Goal: Transaction & Acquisition: Purchase product/service

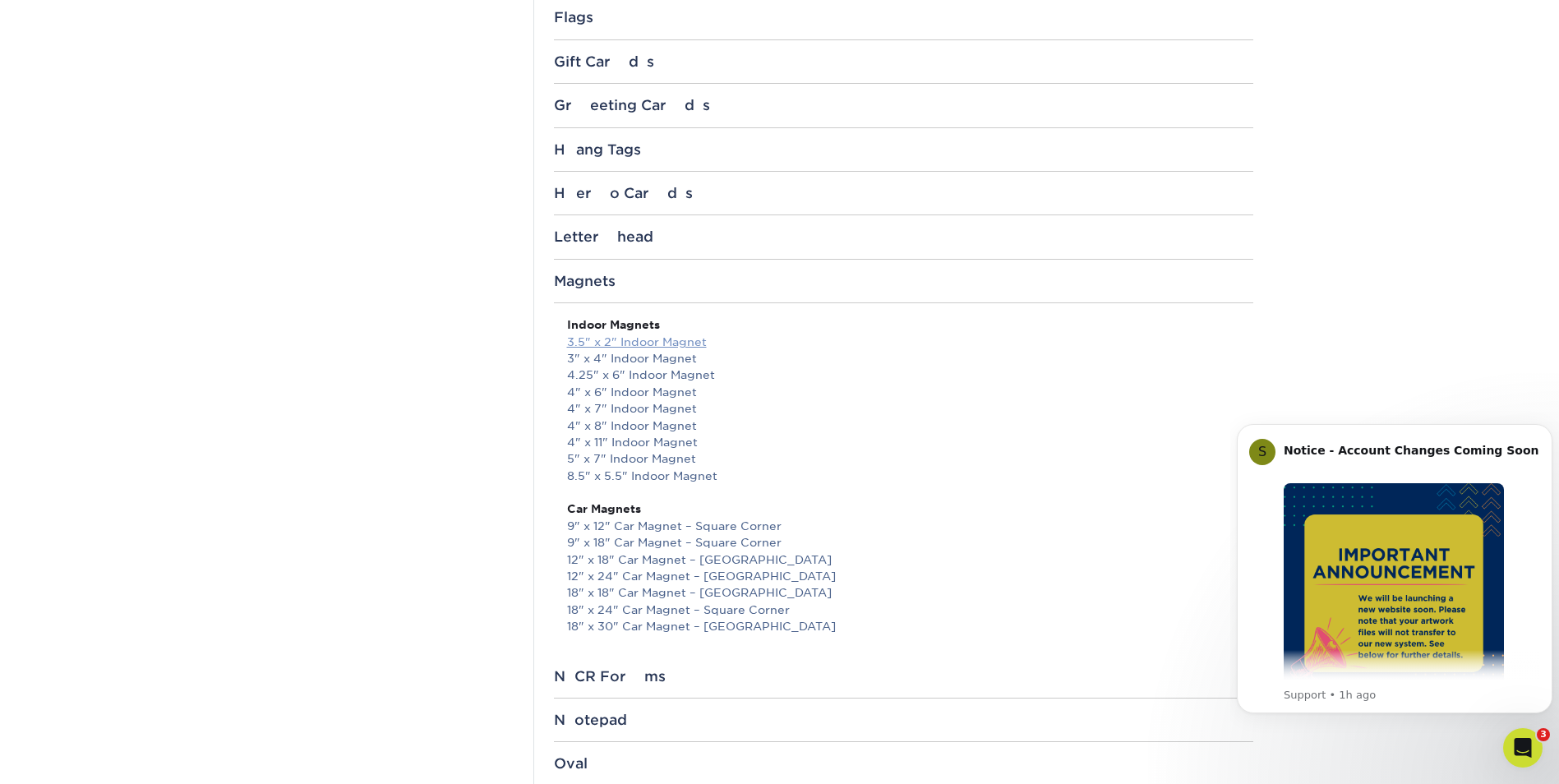
scroll to position [1314, 0]
click at [635, 354] on link "3" x 4" Indoor Magnet" at bounding box center [632, 357] width 130 height 13
click at [628, 361] on link "3" x 4" Indoor Magnet" at bounding box center [632, 357] width 130 height 13
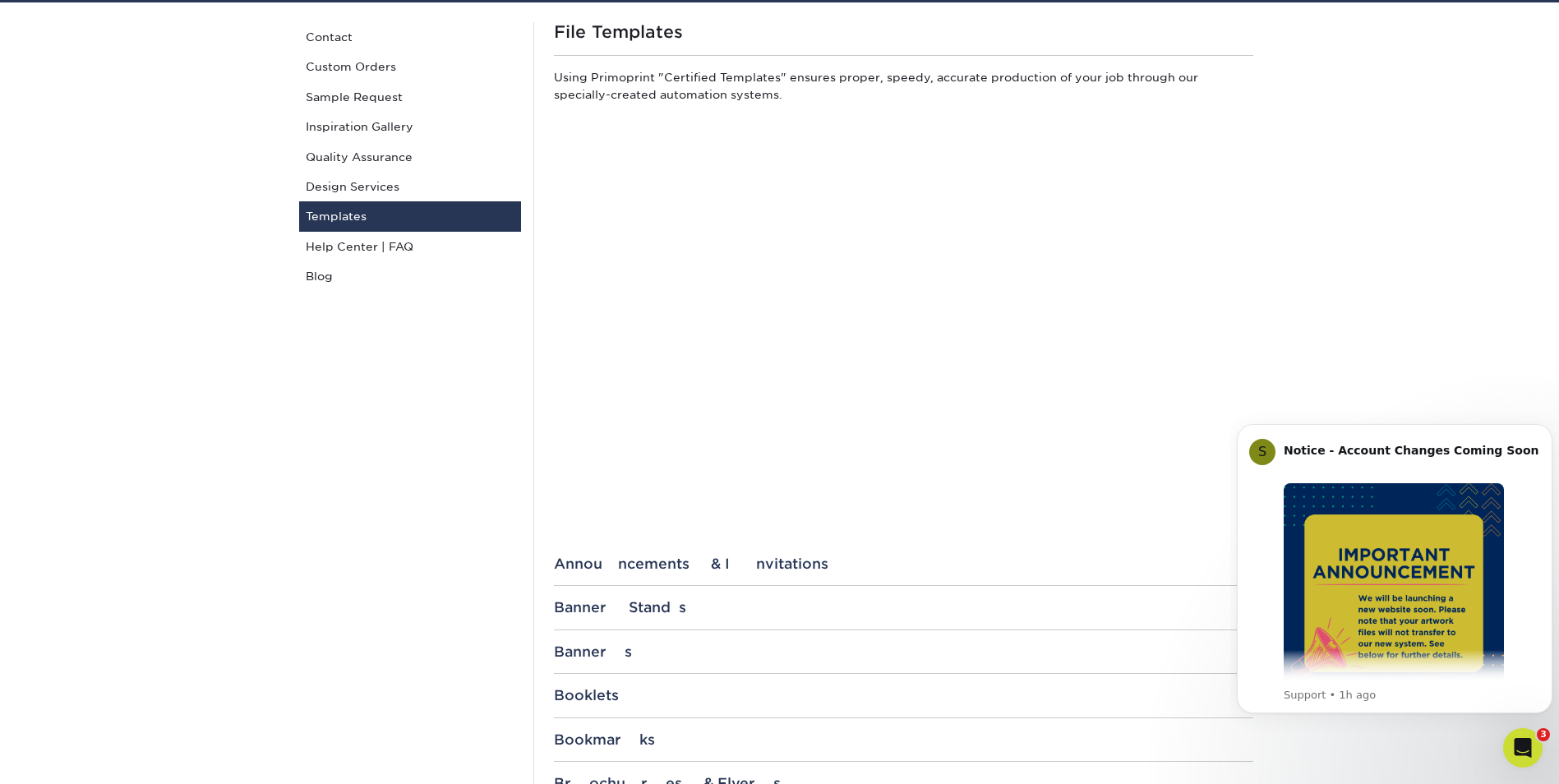
scroll to position [0, 0]
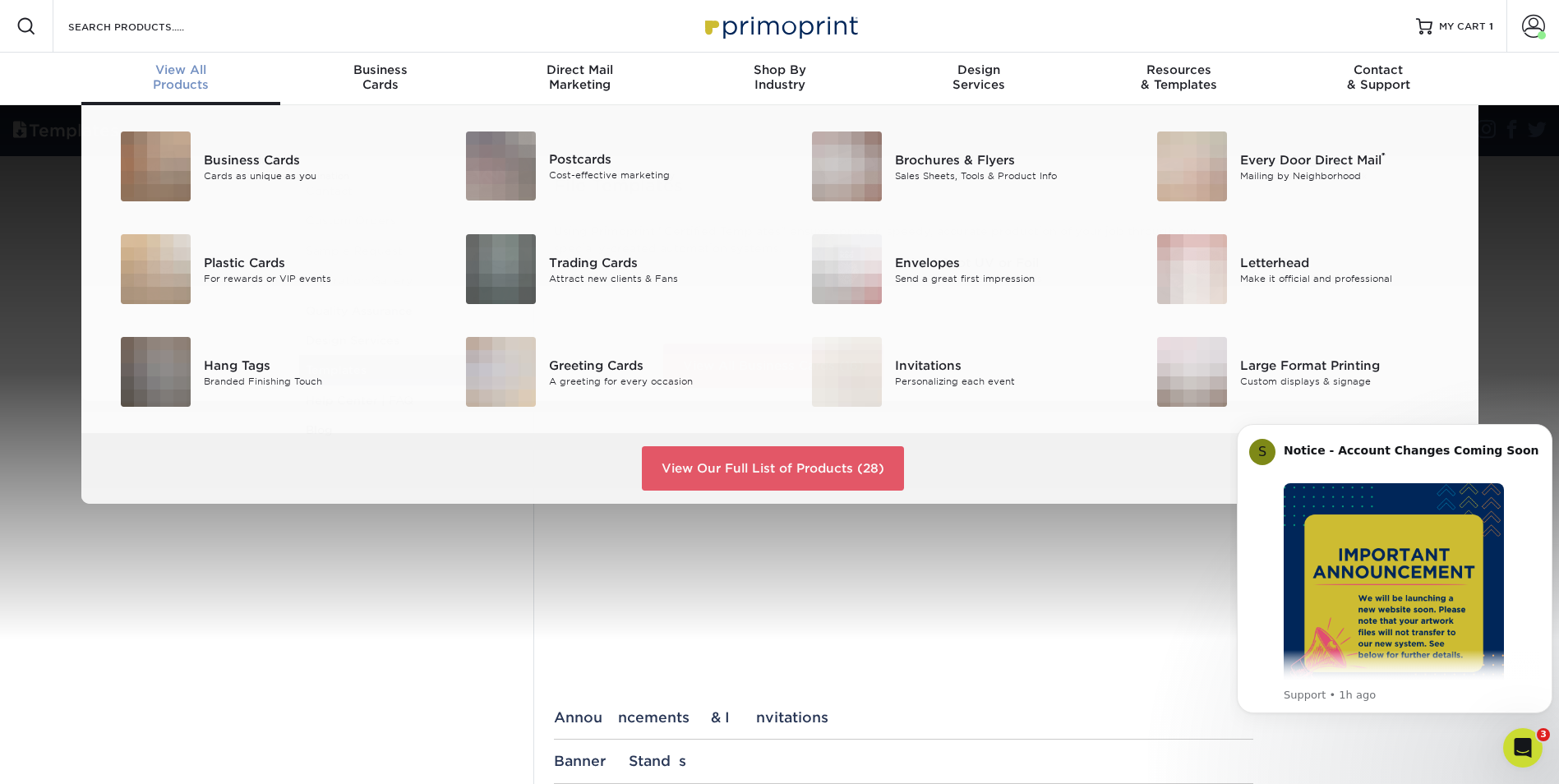
click at [195, 70] on span "View All" at bounding box center [181, 70] width 200 height 15
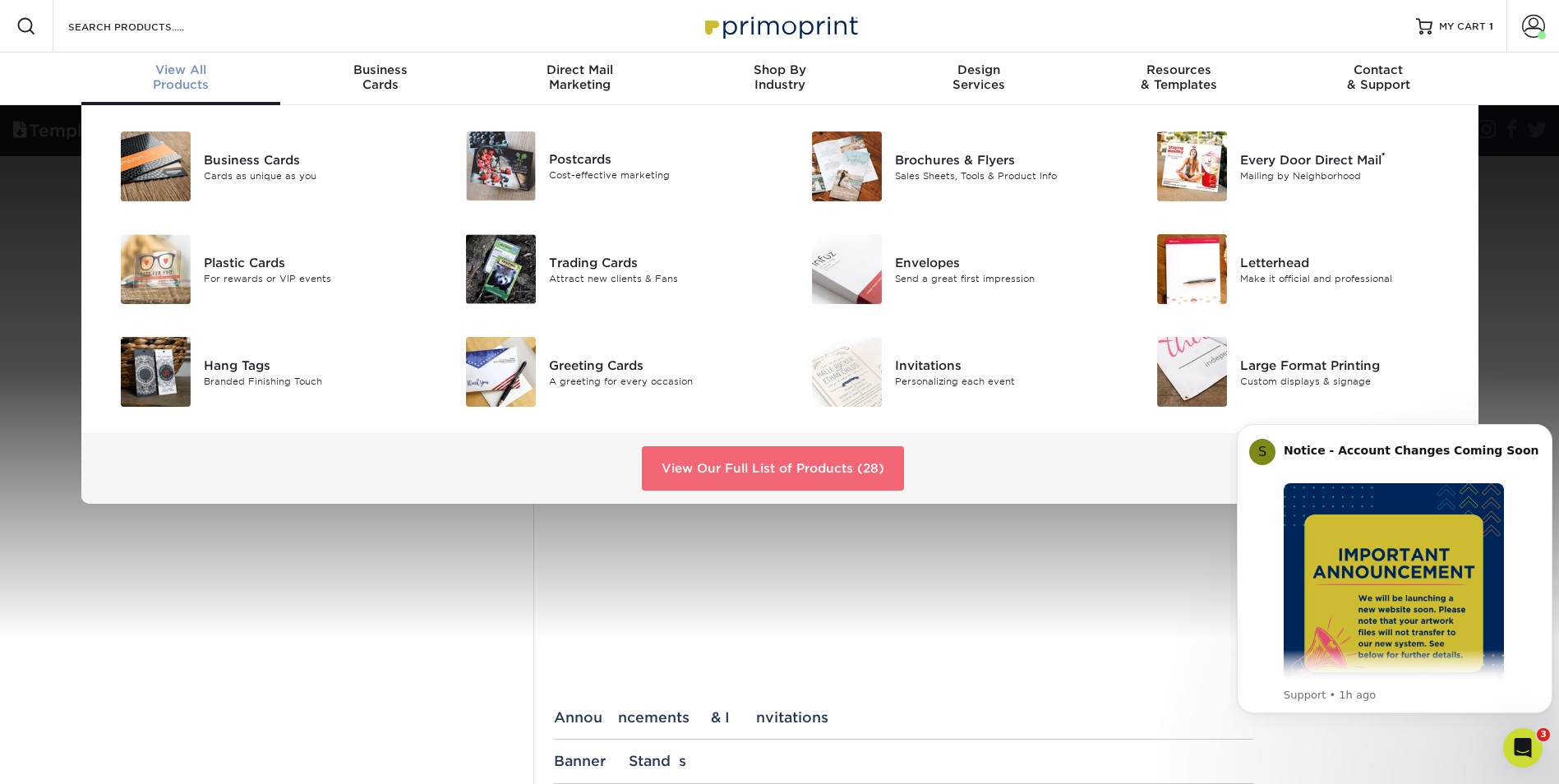
click at [697, 471] on link "View Our Full List of Products (28)" at bounding box center [772, 468] width 262 height 45
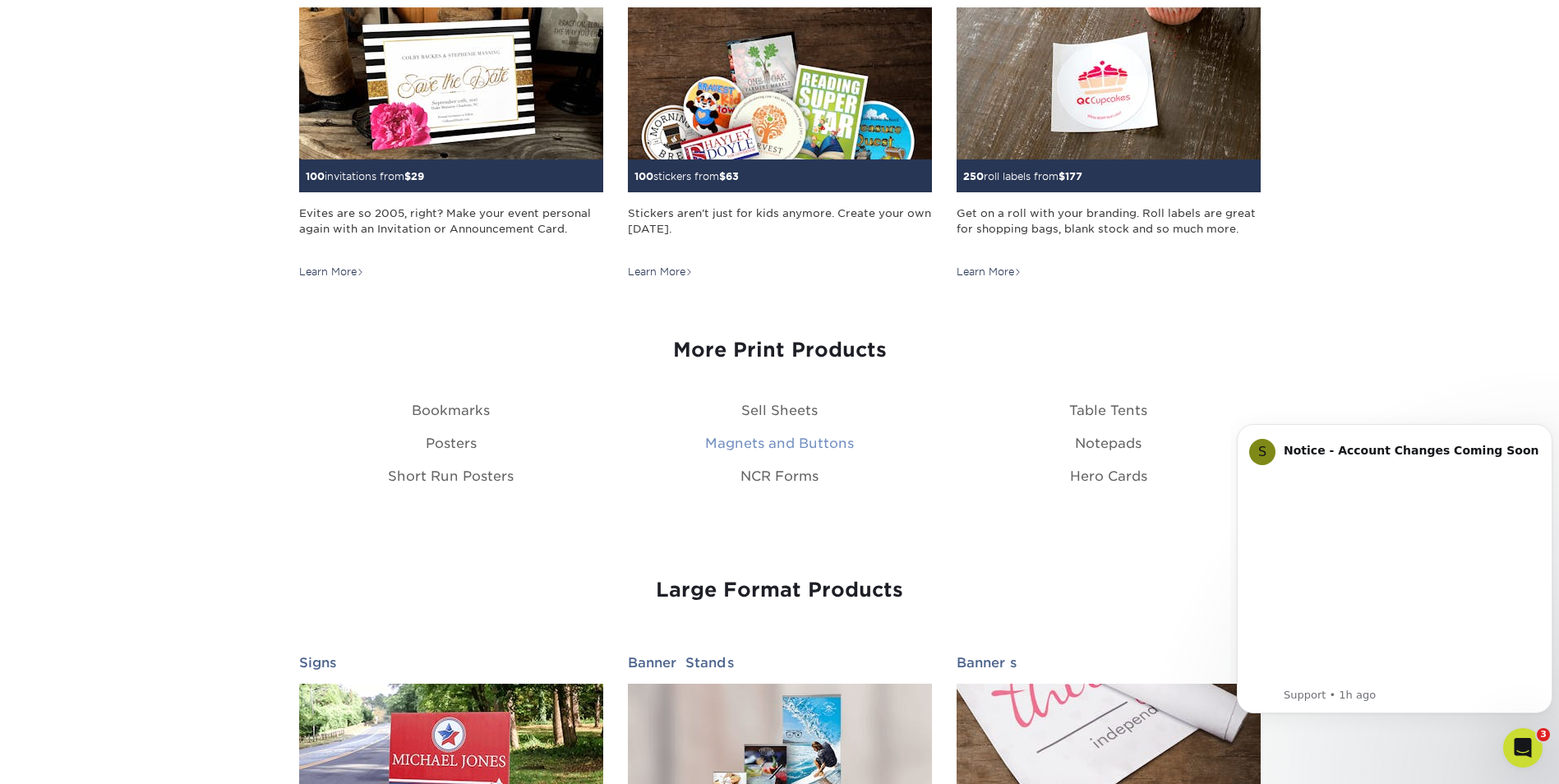
click at [735, 439] on link "Magnets and Buttons" at bounding box center [779, 443] width 148 height 15
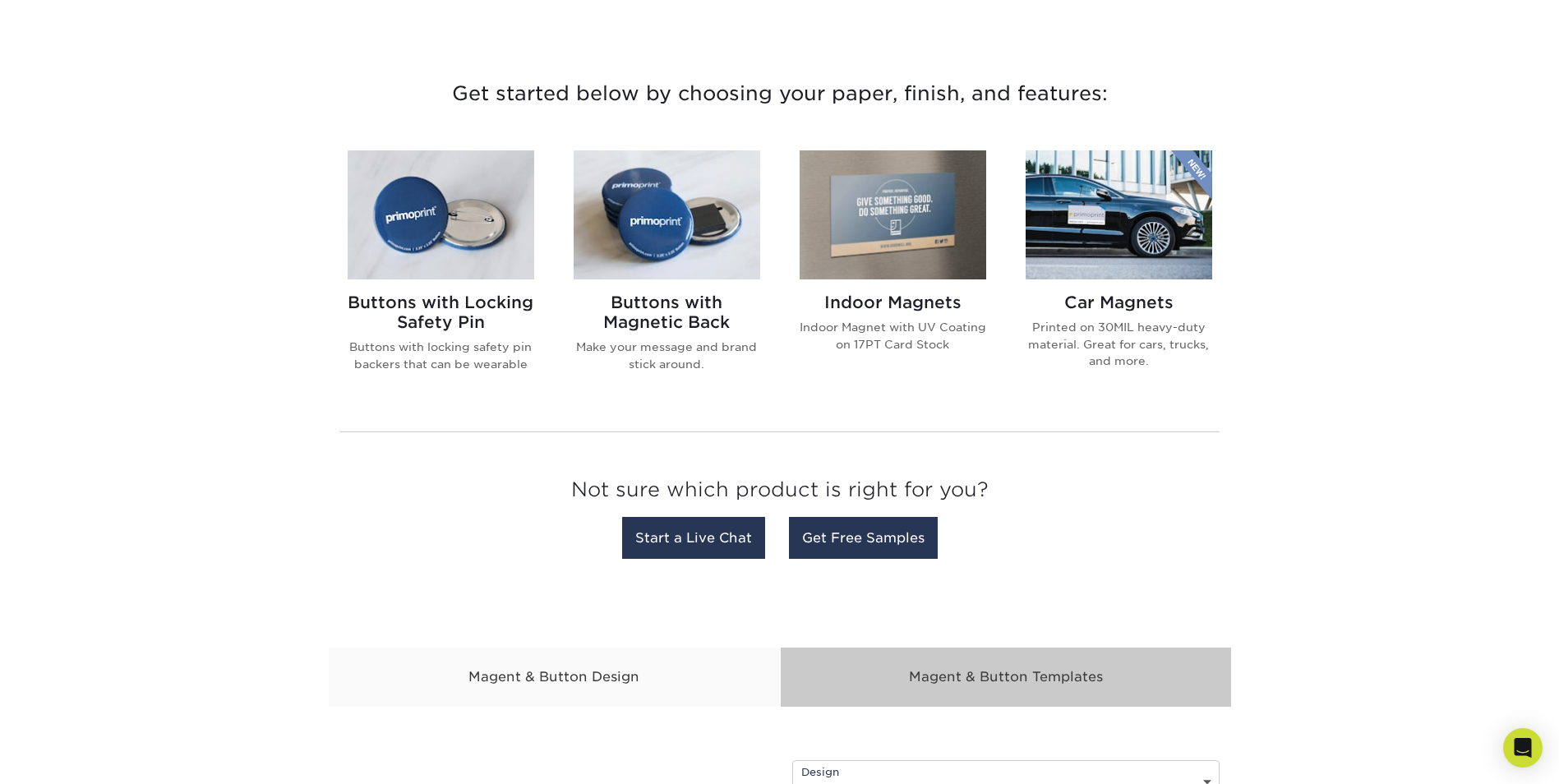
scroll to position [575, 0]
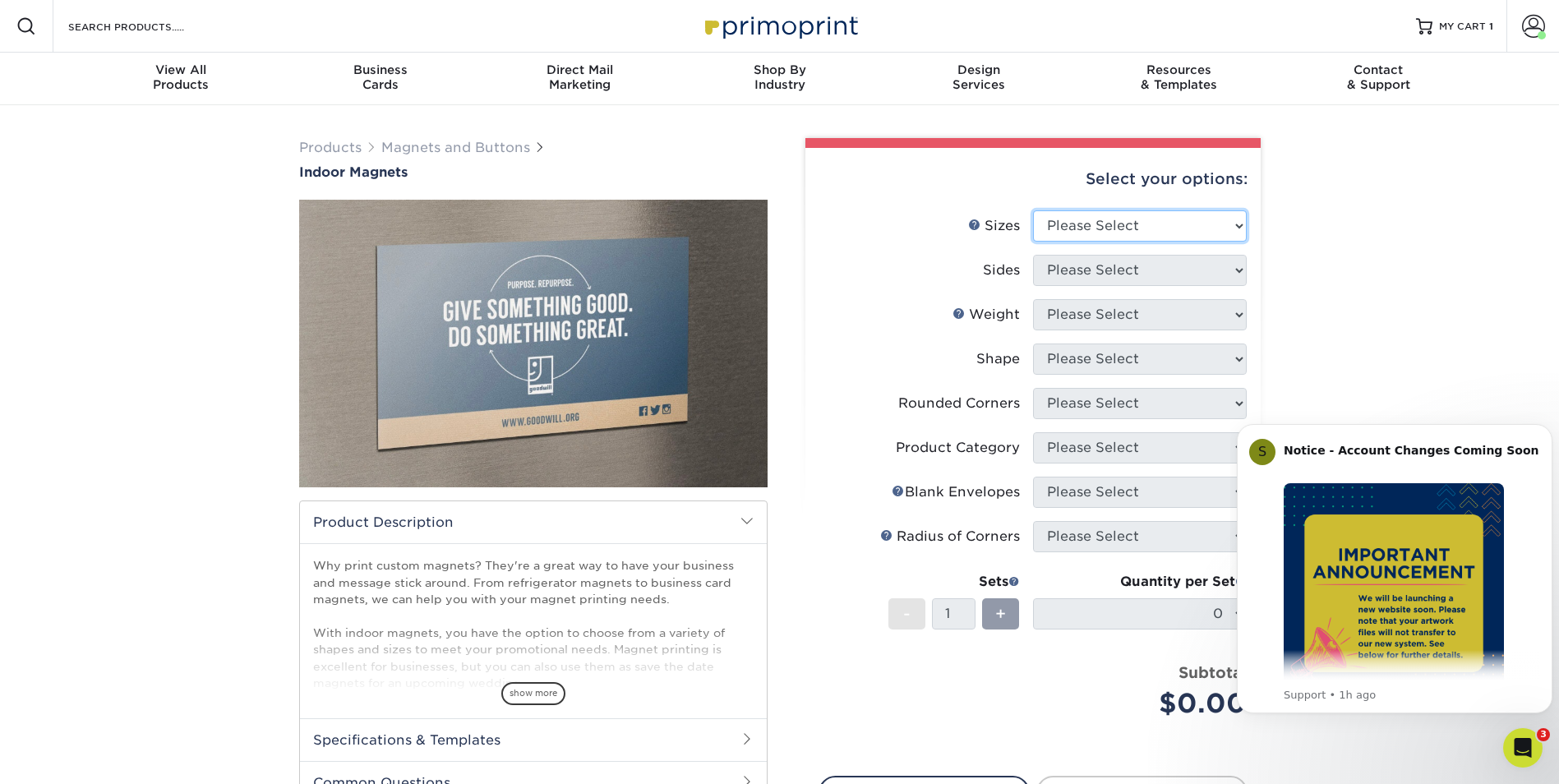
click at [1102, 231] on select "Please Select 2" x 3.5" 2.5" x 3.5" 3" x 4" 3.5" x 8.5" 4" x 6" 4" x 7" 4" x 8"…" at bounding box center [1139, 225] width 214 height 31
select select "3.00x4.00"
click at [1033, 210] on select "Please Select 2" x 3.5" 2.5" x 3.5" 3" x 4" 3.5" x 8.5" 4" x 6" 4" x 7" 4" x 8"…" at bounding box center [1139, 225] width 214 height 31
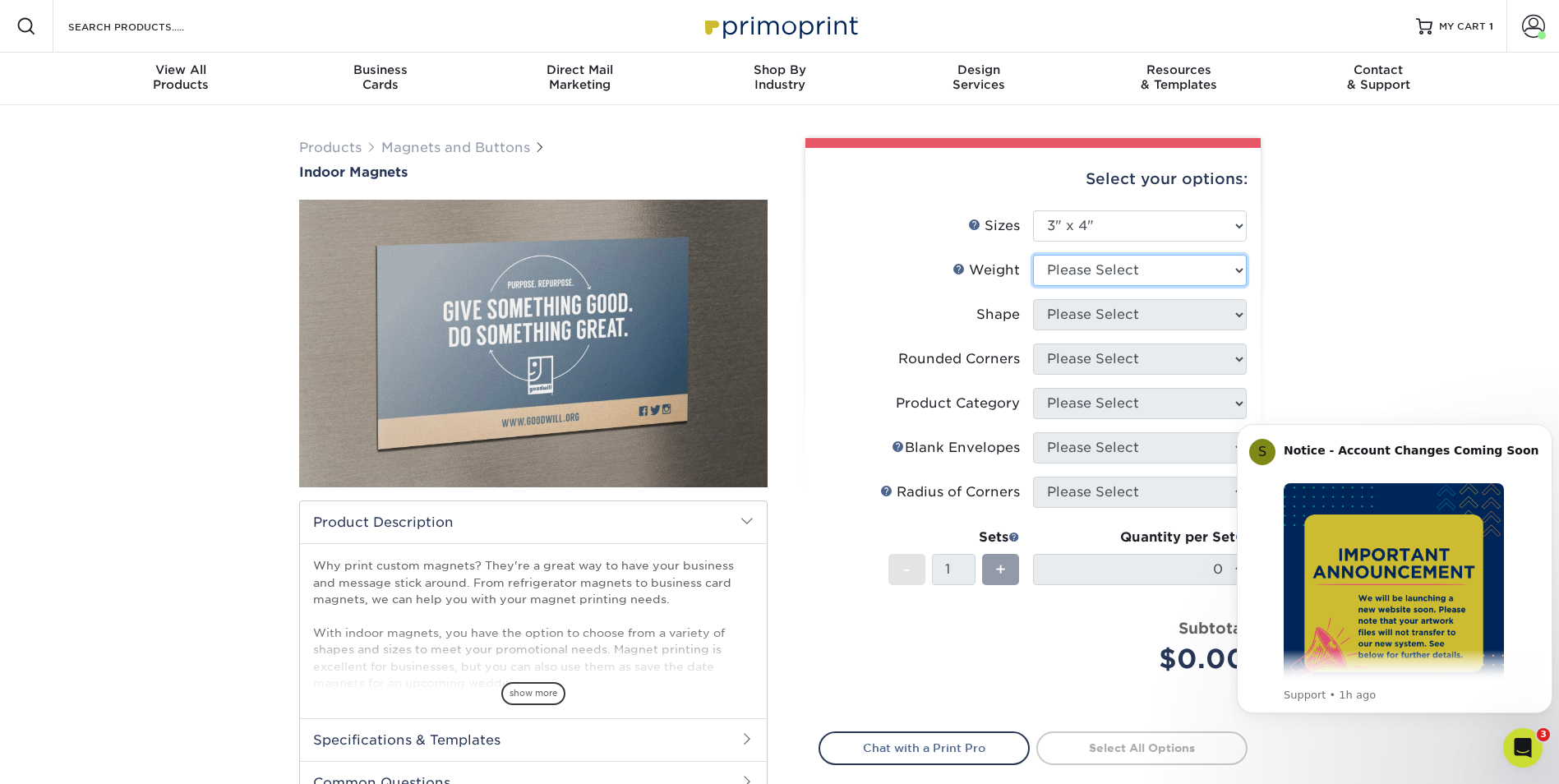
click at [1094, 273] on select "Please Select MAGNET" at bounding box center [1139, 270] width 214 height 31
select select "MAGNET"
click at [1033, 254] on select "Please Select MAGNET" at bounding box center [1139, 270] width 214 height 31
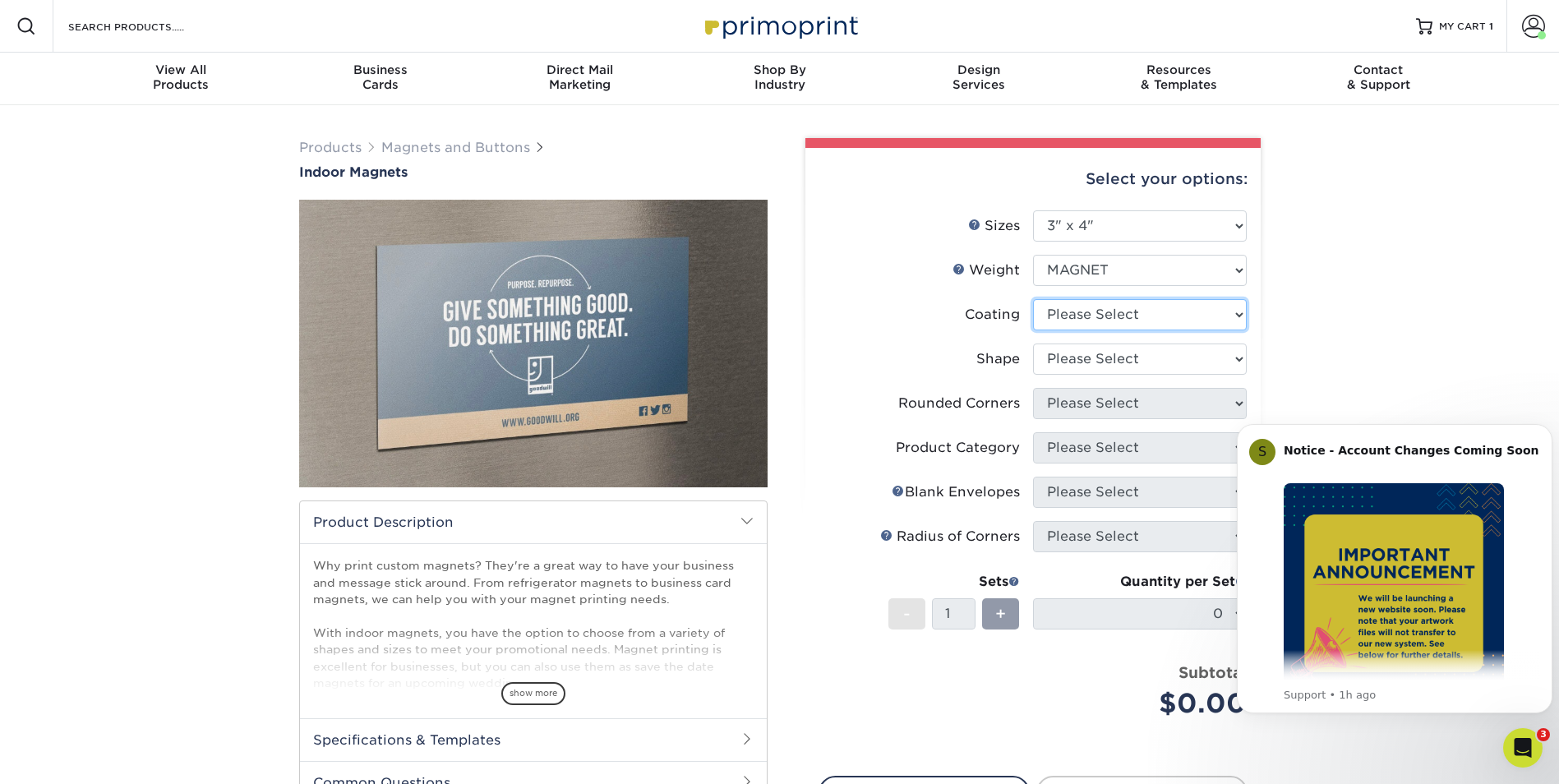
click at [1074, 311] on select at bounding box center [1139, 314] width 214 height 31
select select "1e8116af-acfc-44b1-83dc-8181aa338834"
click at [1033, 299] on select at bounding box center [1139, 314] width 214 height 31
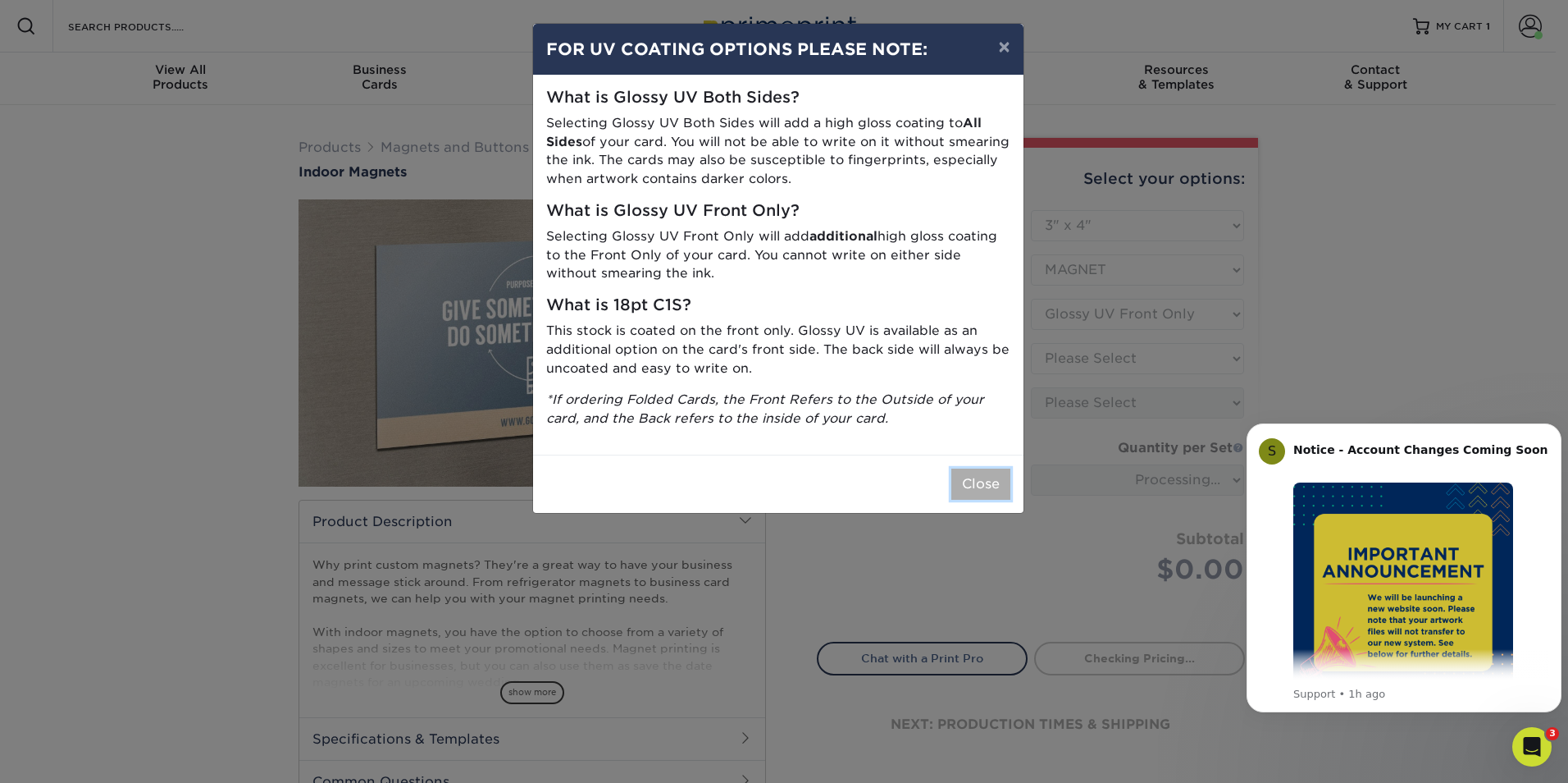
click at [997, 482] on button "Close" at bounding box center [981, 483] width 59 height 31
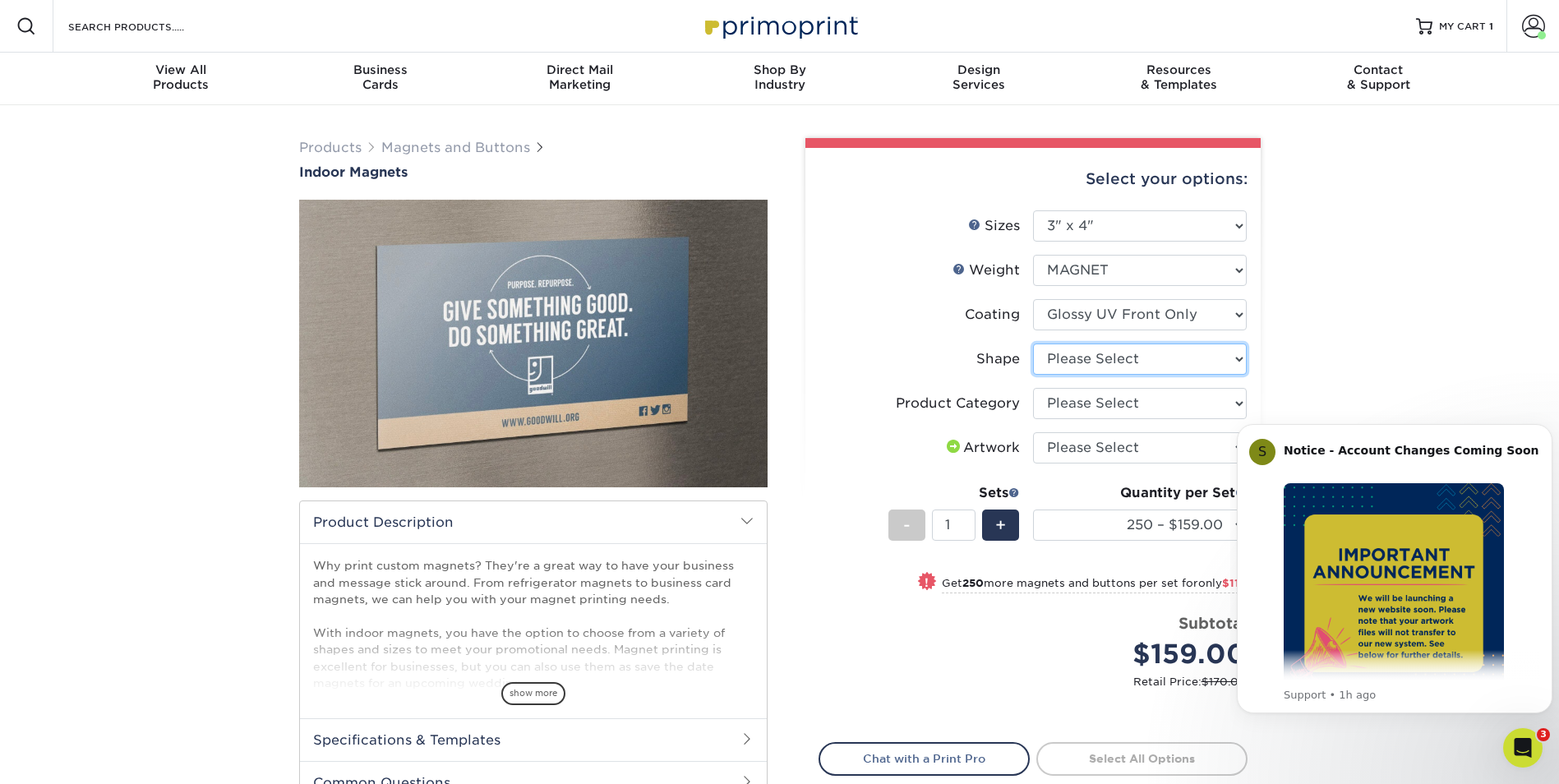
click at [1066, 363] on select "Please Select Standard" at bounding box center [1139, 359] width 214 height 31
select select "standard"
click at [1033, 344] on select "Please Select Standard" at bounding box center [1139, 359] width 214 height 31
click at [1071, 399] on select "Please Select Standard Magnets" at bounding box center [1139, 403] width 214 height 31
select select "94f3b56e-8c08-41aa-8555-5876b16679e9"
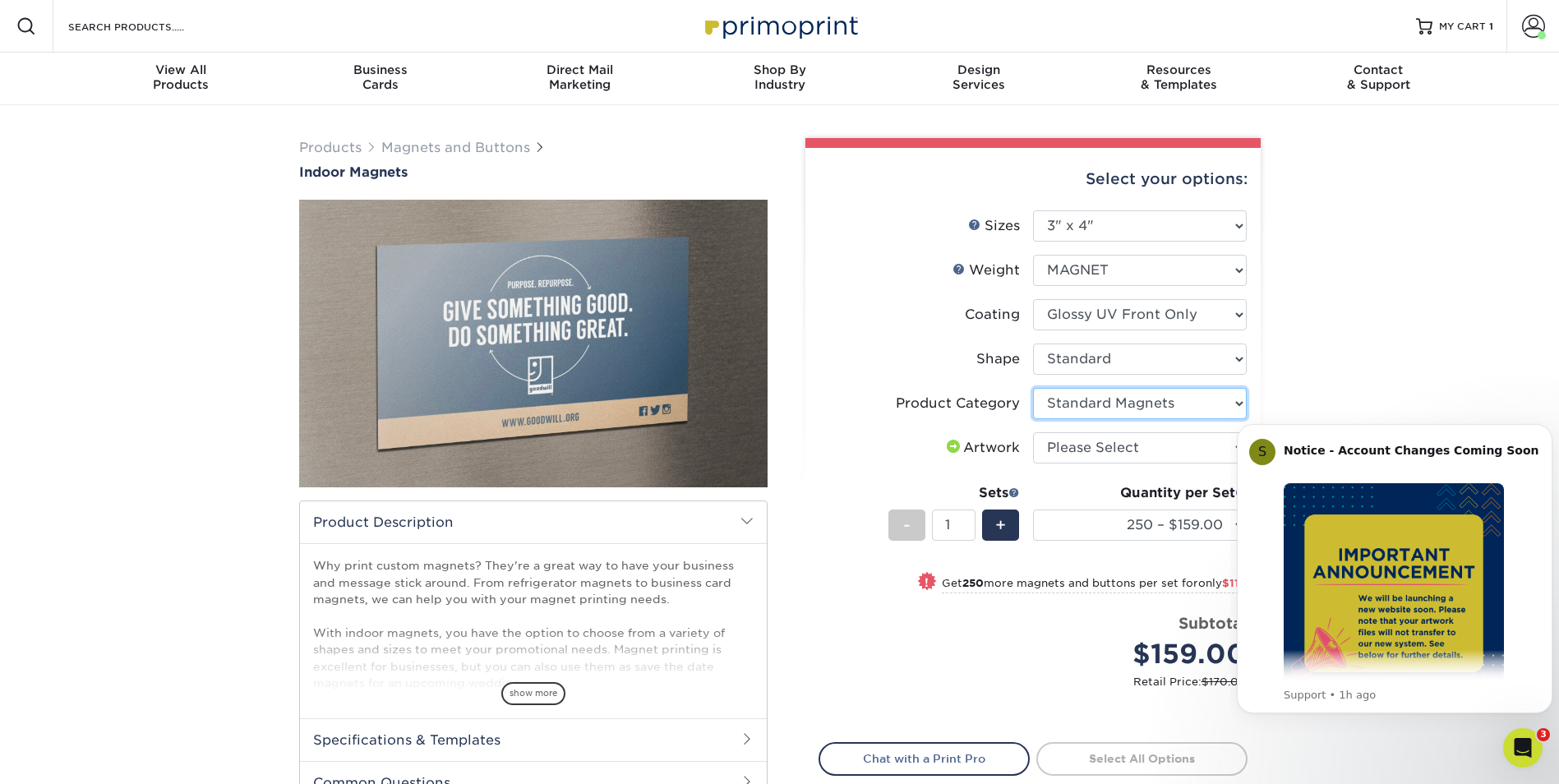
click at [1033, 388] on select "Please Select Standard Magnets" at bounding box center [1139, 403] width 214 height 31
click at [1071, 444] on select "Please Select I will upload files I need a design - $50" at bounding box center [1139, 447] width 214 height 31
select select "upload"
click at [1033, 432] on select "Please Select I will upload files I need a design - $50" at bounding box center [1139, 447] width 214 height 31
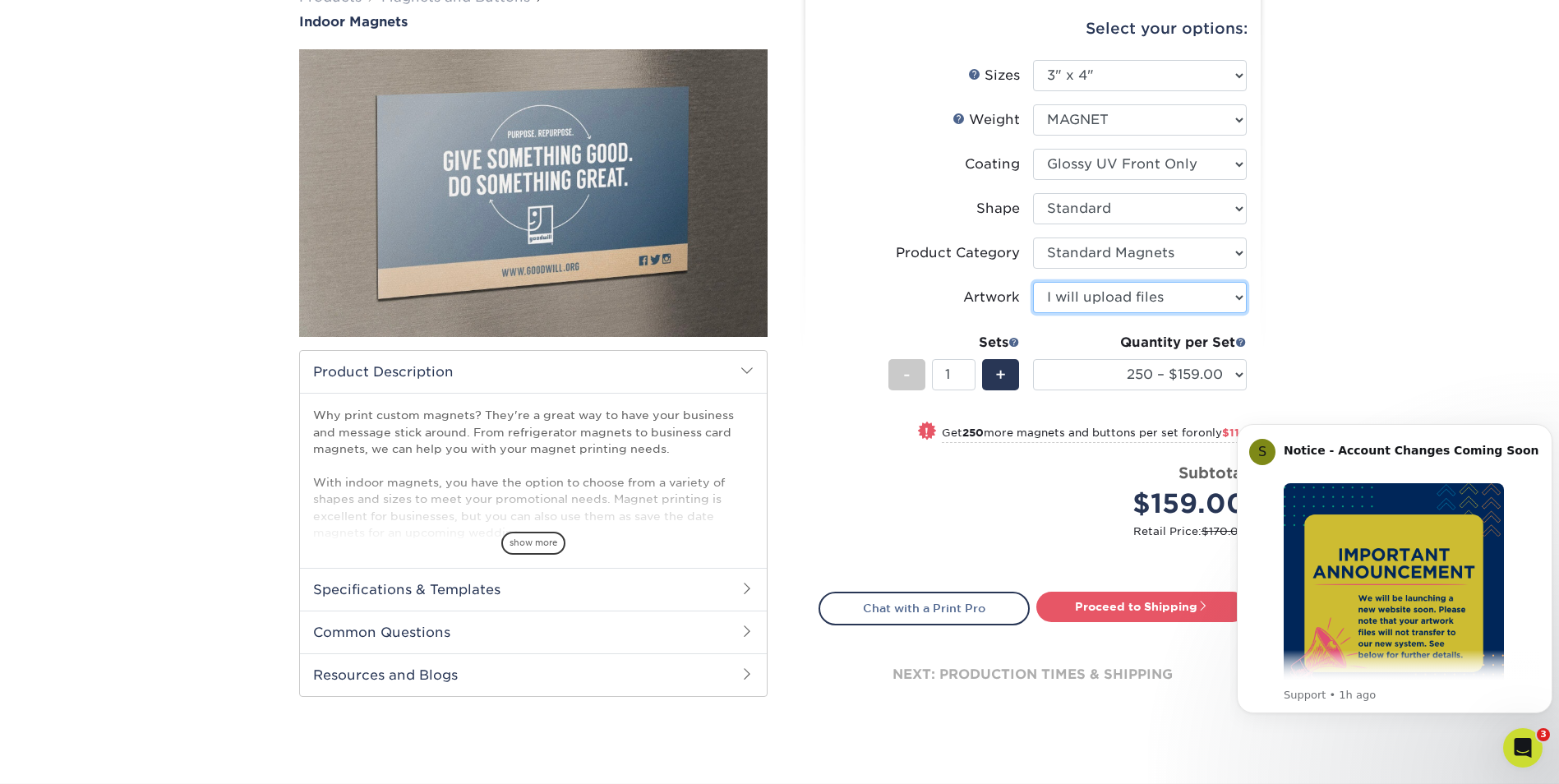
scroll to position [164, 0]
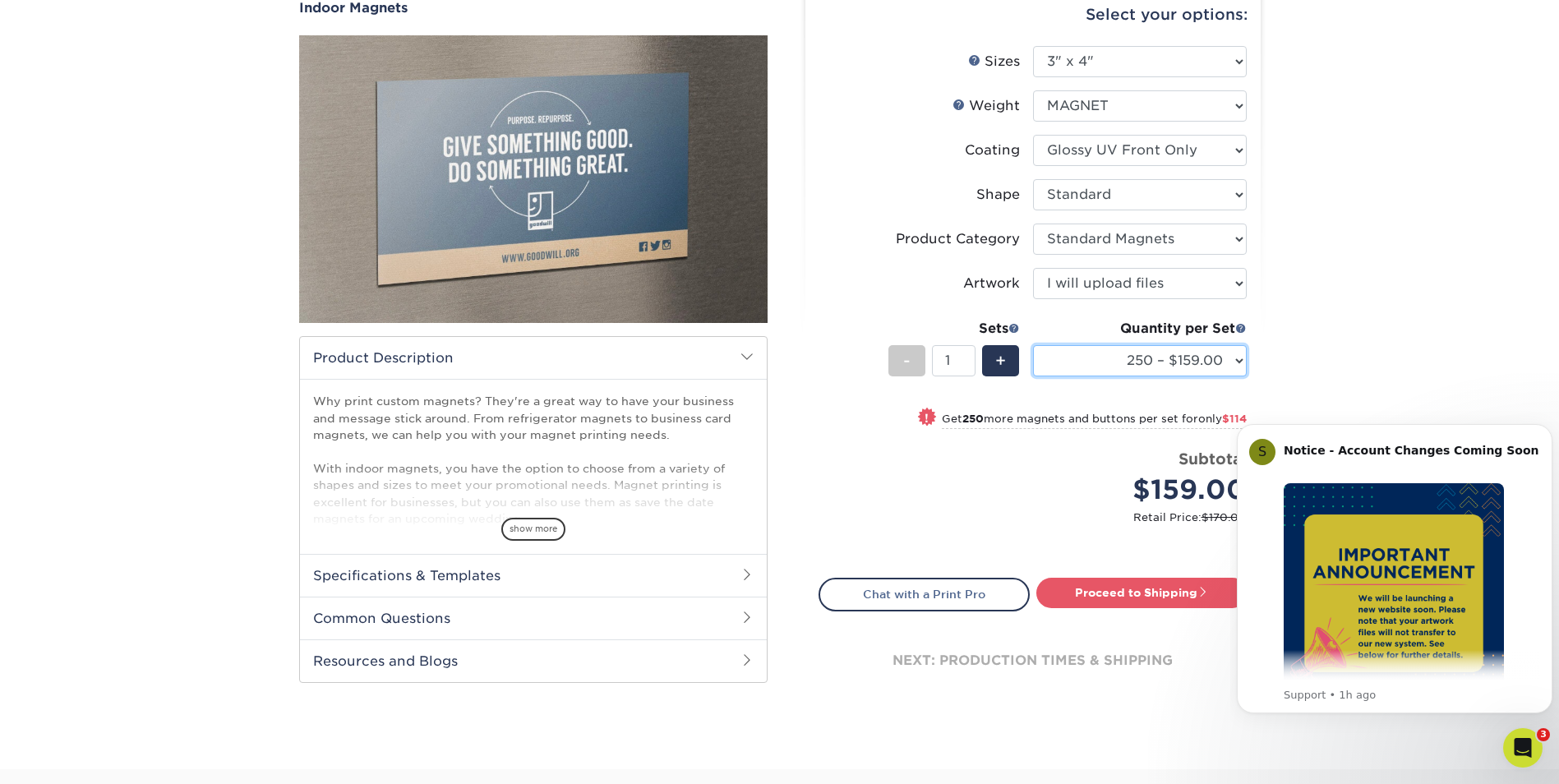
click at [1234, 363] on select "250 – $159.00 500 – $273.00 1000 – $476.00 2000 – $918.00 5000 – $2080.00" at bounding box center [1139, 360] width 214 height 31
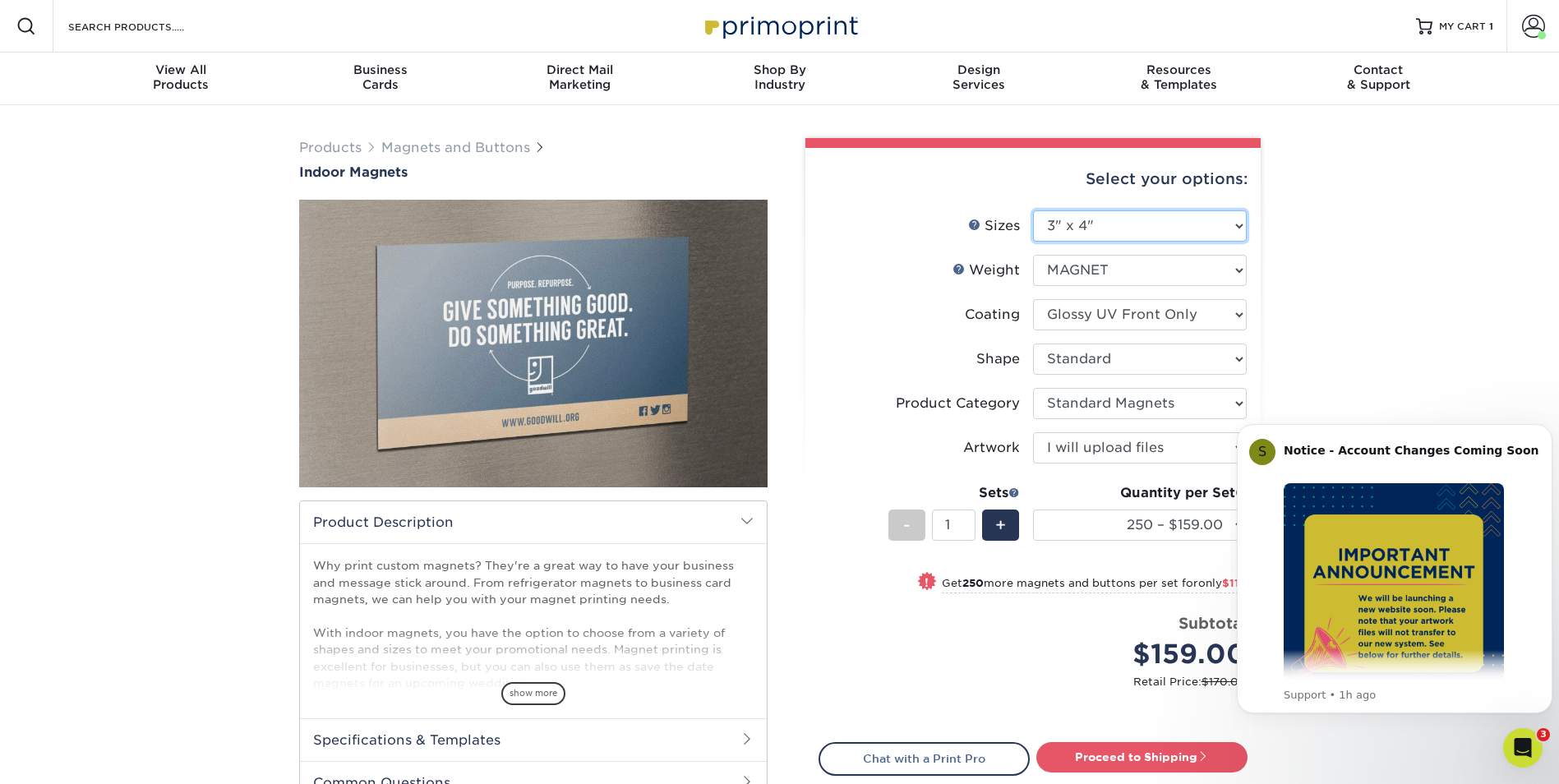
click at [1102, 215] on select "Please Select 2" x 3.5" 2.5" x 3.5" 3" x 4" 3.5" x 8.5" 4" x 6" 4" x 7" 4" x 8"…" at bounding box center [1139, 225] width 214 height 31
select select "2.50x3.50"
click at [1033, 210] on select "Please Select 2" x 3.5" 2.5" x 3.5" 3" x 4" 3.5" x 8.5" 4" x 6" 4" x 7" 4" x 8"…" at bounding box center [1139, 225] width 214 height 31
select select "-1"
select select
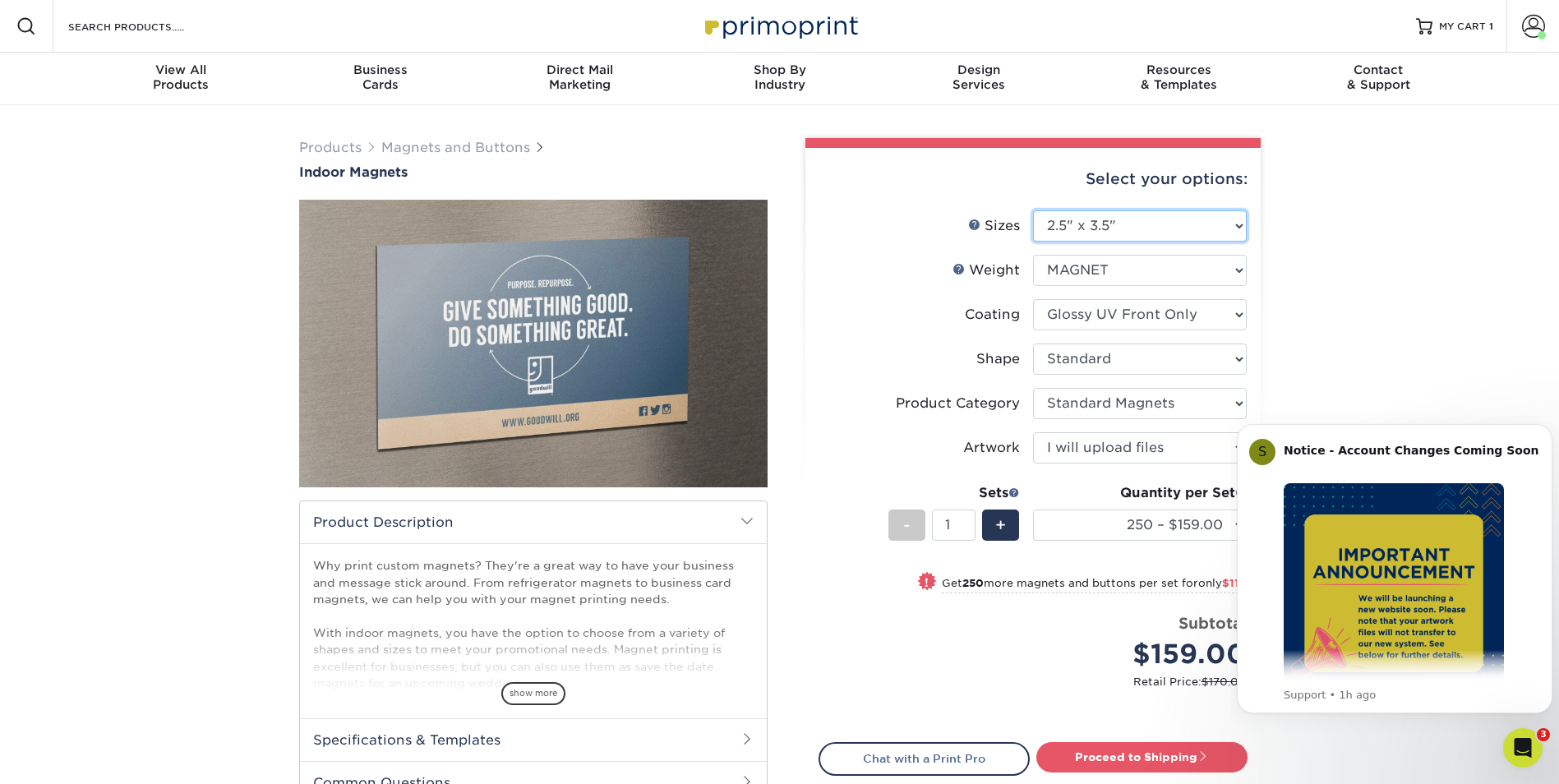
select select "-1"
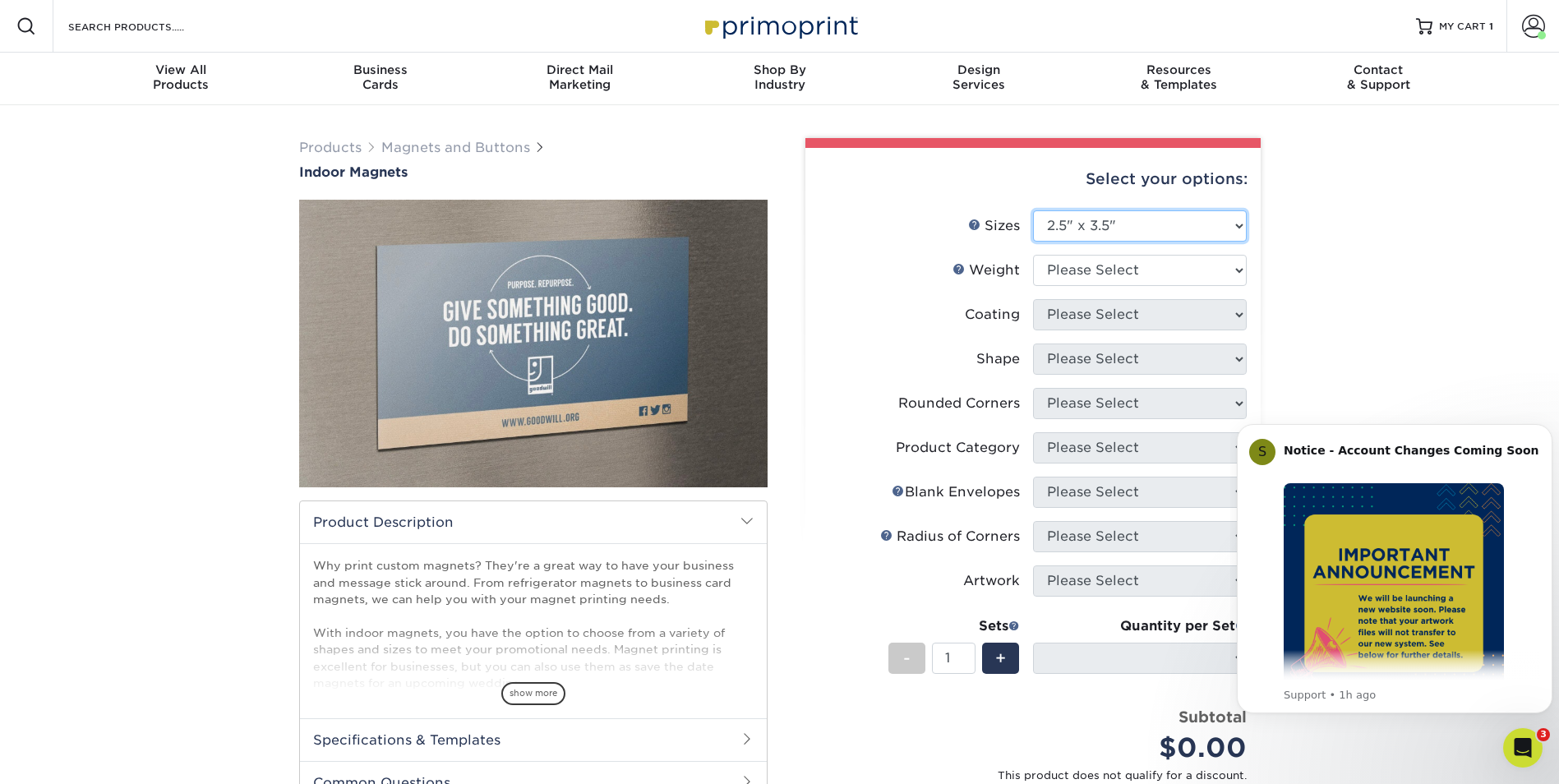
click at [1094, 225] on select "Please Select 2" x 3.5" 2.5" x 3.5" 3" x 4" 3.5" x 8.5" 4" x 6" 4" x 7" 4" x 8"…" at bounding box center [1139, 225] width 214 height 31
select select "2.00x3.50"
click at [1033, 210] on select "Please Select 2" x 3.5" 2.5" x 3.5" 3" x 4" 3.5" x 8.5" 4" x 6" 4" x 7" 4" x 8"…" at bounding box center [1139, 225] width 214 height 31
select select
click at [1094, 276] on select "Please Select MAGNET" at bounding box center [1139, 270] width 214 height 31
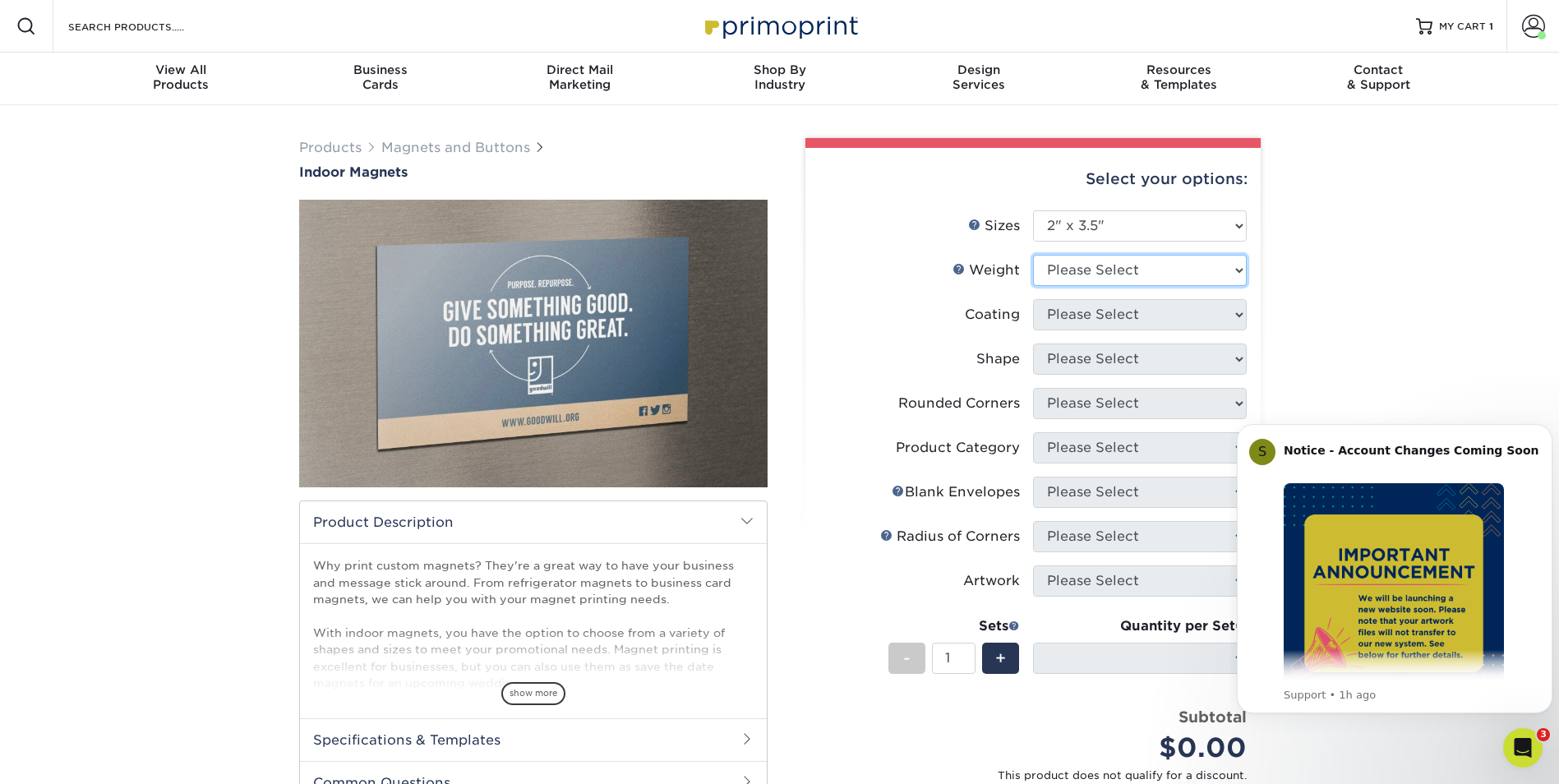
select select "MAGNET"
click at [1033, 254] on select "Please Select MAGNET" at bounding box center [1139, 270] width 214 height 31
select select
click at [1088, 320] on select at bounding box center [1139, 314] width 214 height 31
select select "1e8116af-acfc-44b1-83dc-8181aa338834"
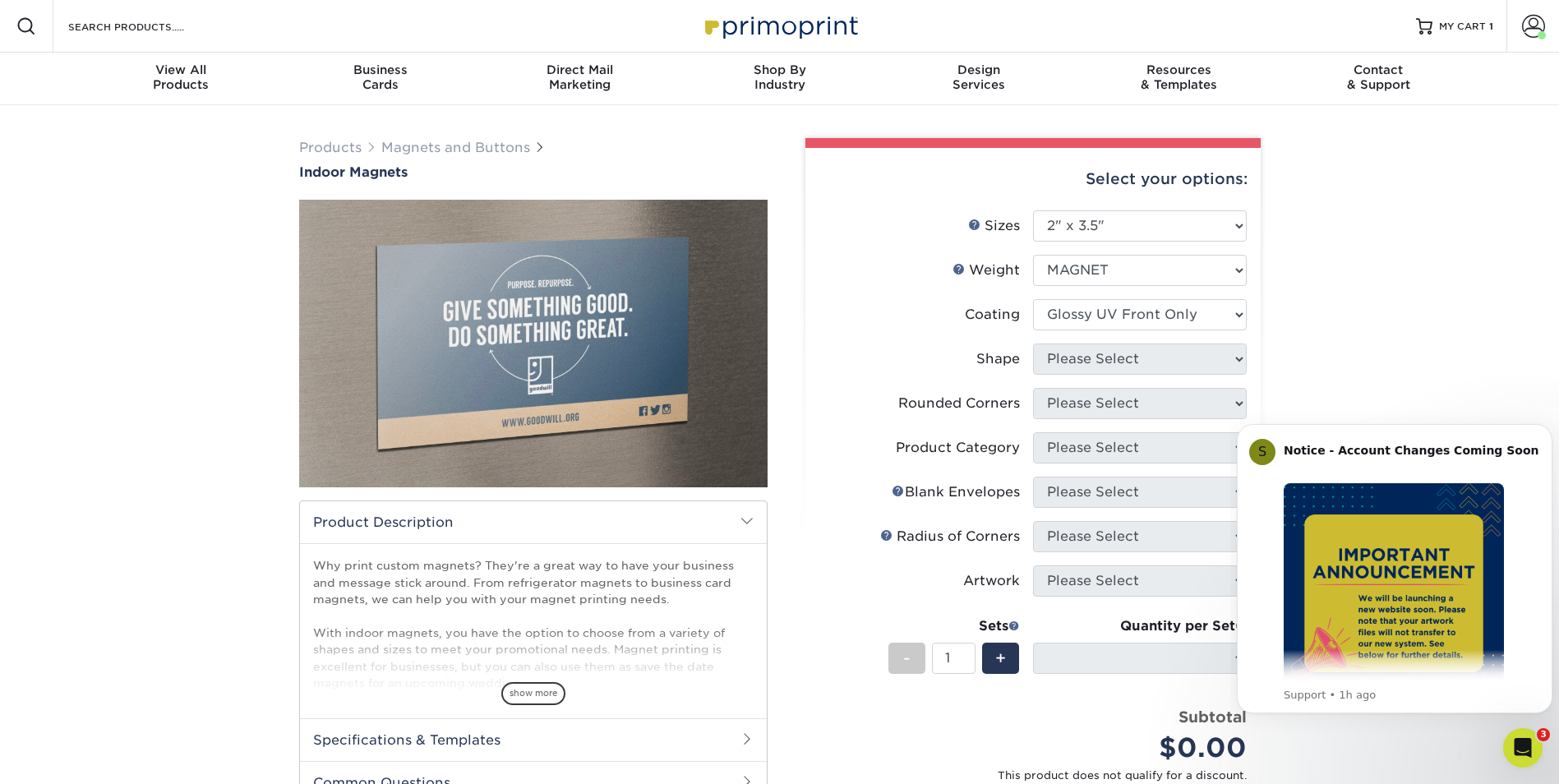
click at [1033, 299] on select at bounding box center [1139, 314] width 214 height 31
select select
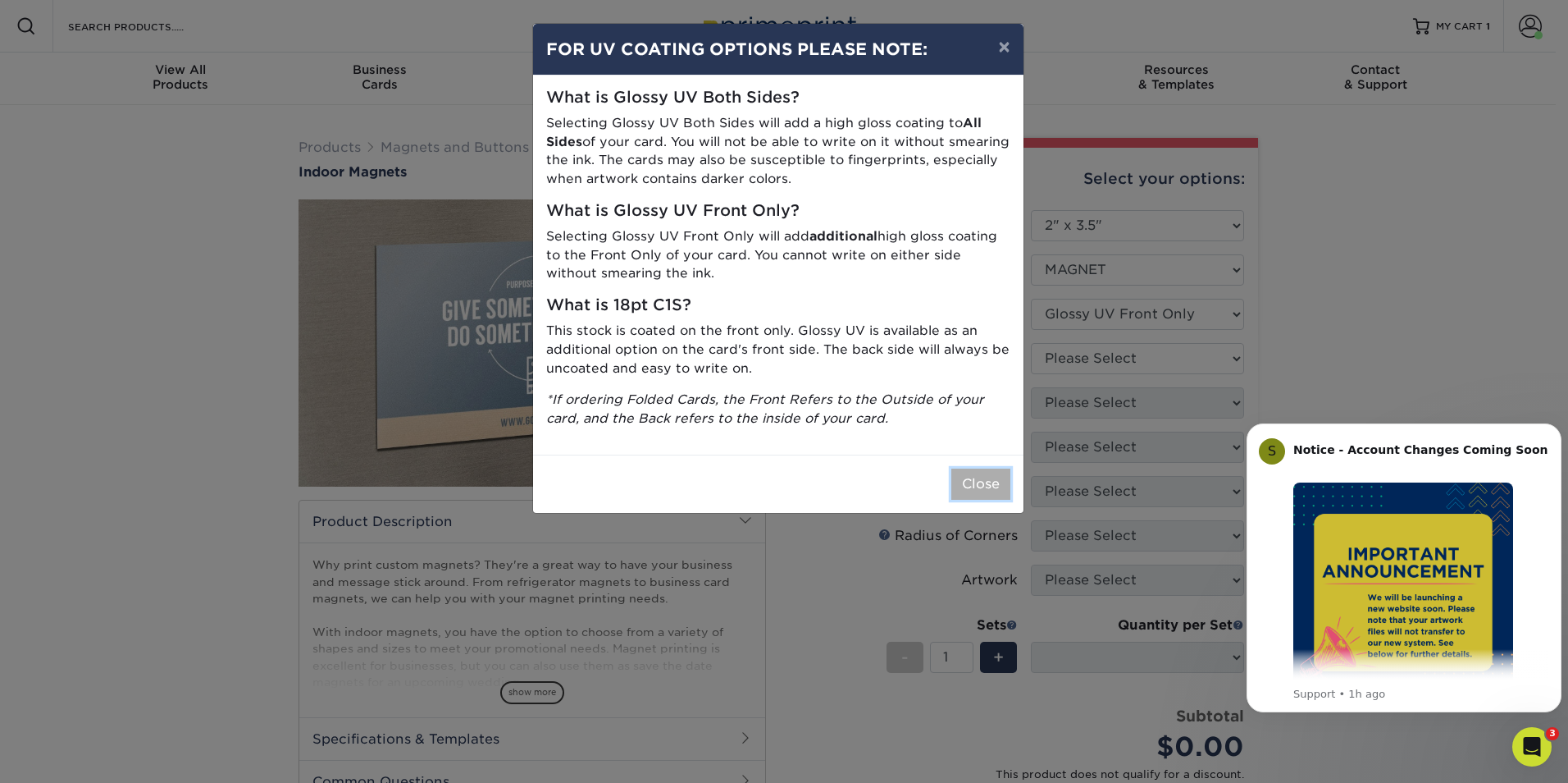
click at [989, 476] on button "Close" at bounding box center [981, 483] width 59 height 31
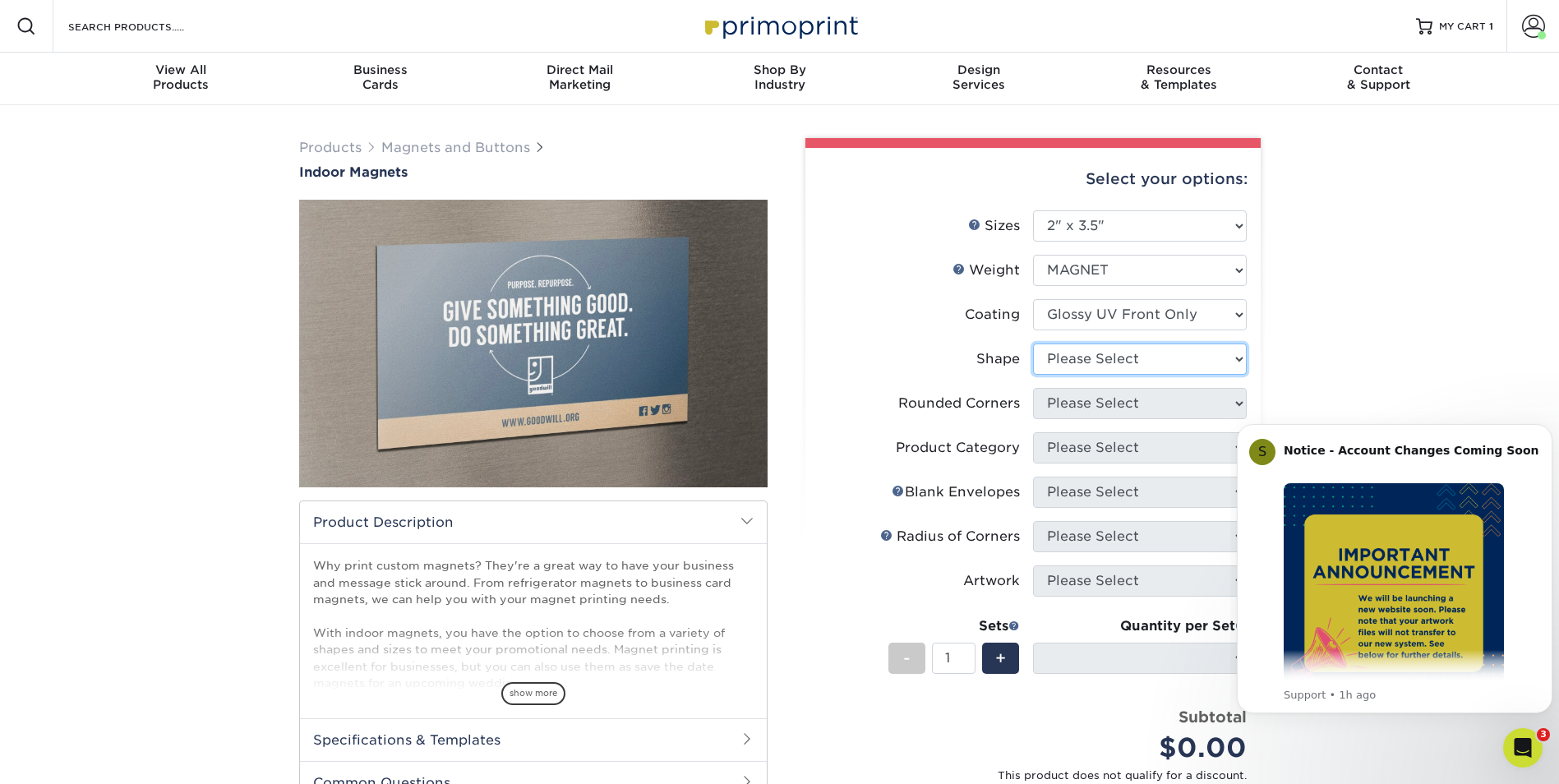
click at [1079, 363] on select "Please Select Standard Oval" at bounding box center [1139, 359] width 214 height 31
select select "oval"
click at [1033, 344] on select "Please Select Standard Oval" at bounding box center [1139, 359] width 214 height 31
select select "-1"
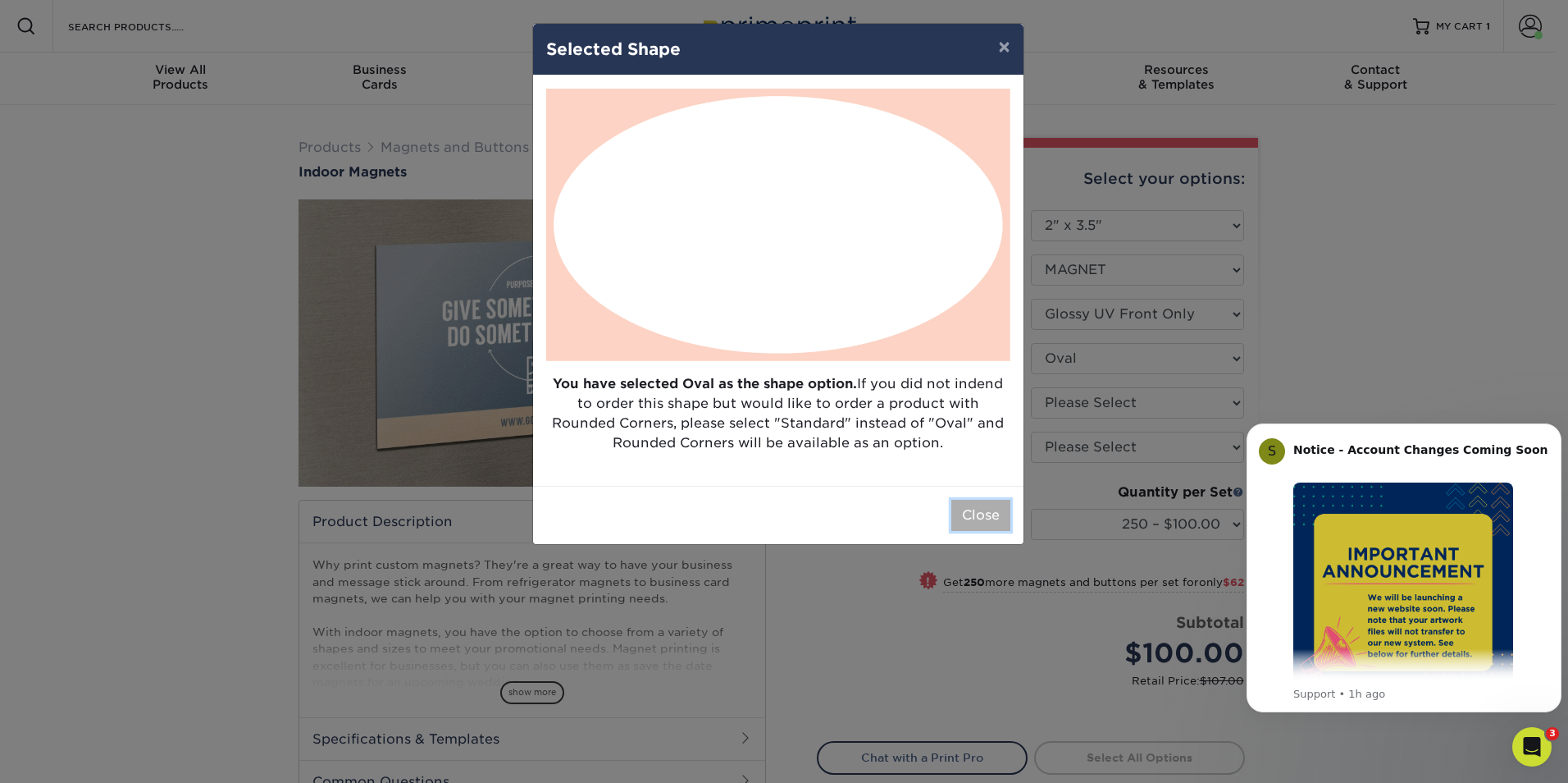
click at [990, 515] on button "Close" at bounding box center [981, 515] width 59 height 31
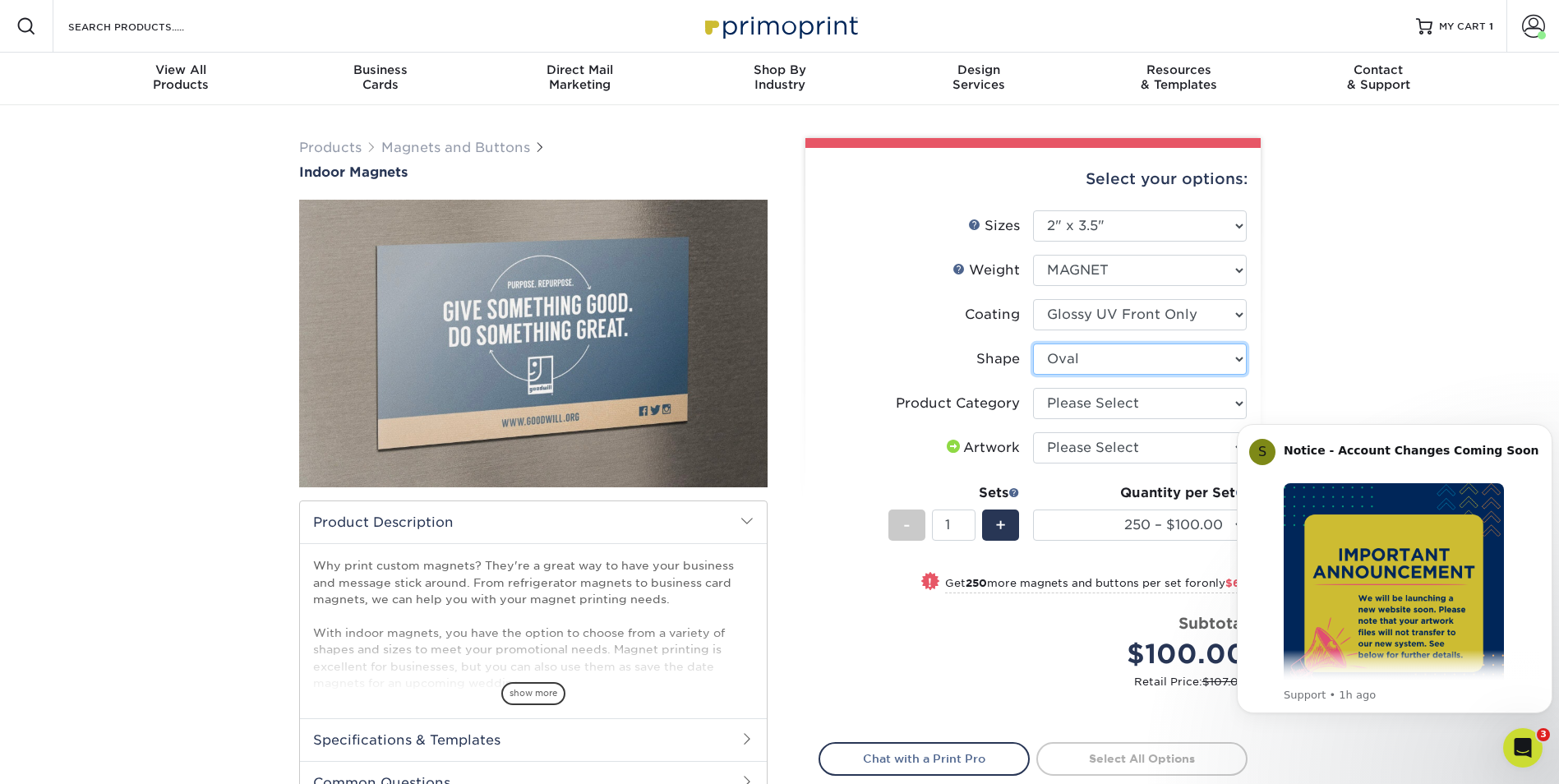
click at [1092, 352] on select "Please Select Standard Oval" at bounding box center [1139, 359] width 214 height 31
select select "standard"
click at [1033, 344] on select "Please Select Standard Oval" at bounding box center [1139, 359] width 214 height 31
select select
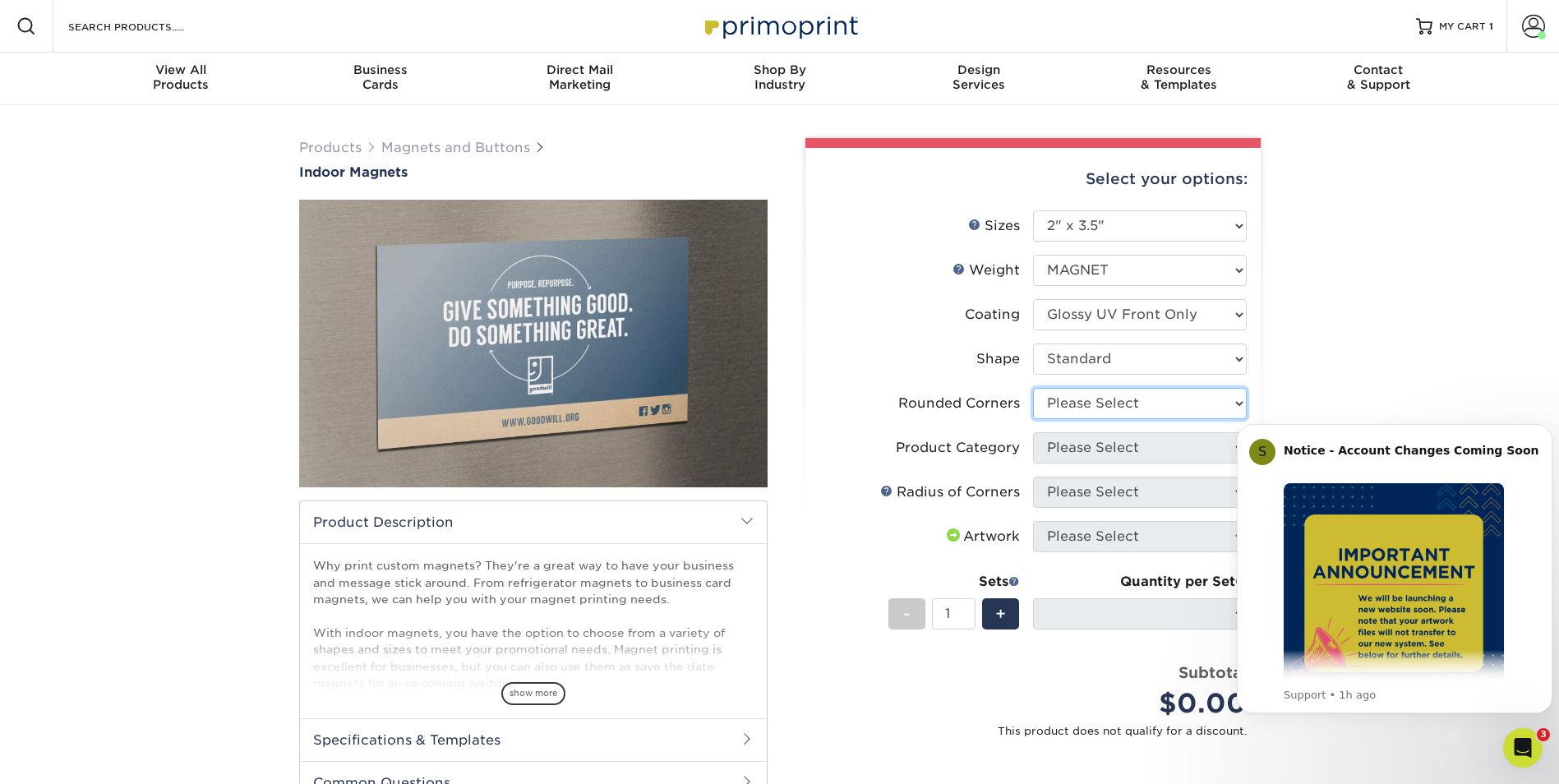
click at [1073, 411] on select "Please Select Yes - Round 4 Corners No" at bounding box center [1139, 403] width 214 height 31
select select "7672df9e-0e0a-464d-8e1f-920c575e4da3"
click at [1033, 388] on select "Please Select Yes - Round 4 Corners No" at bounding box center [1139, 403] width 214 height 31
select select "-1"
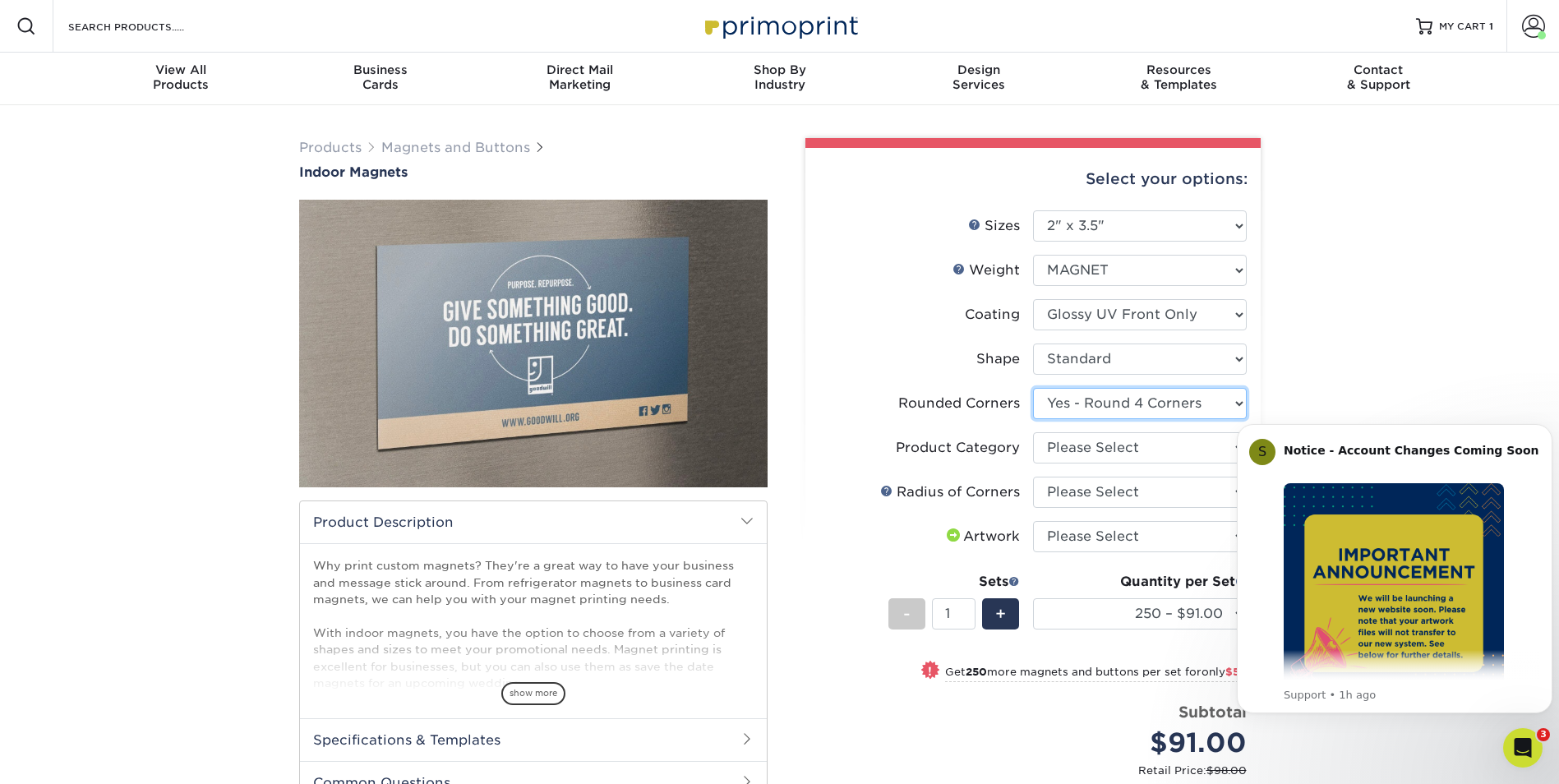
click at [1076, 396] on select "Please Select Yes - Round 4 Corners No" at bounding box center [1139, 403] width 214 height 31
select select "0"
click at [1033, 388] on select "Please Select Yes - Round 4 Corners No" at bounding box center [1139, 403] width 214 height 31
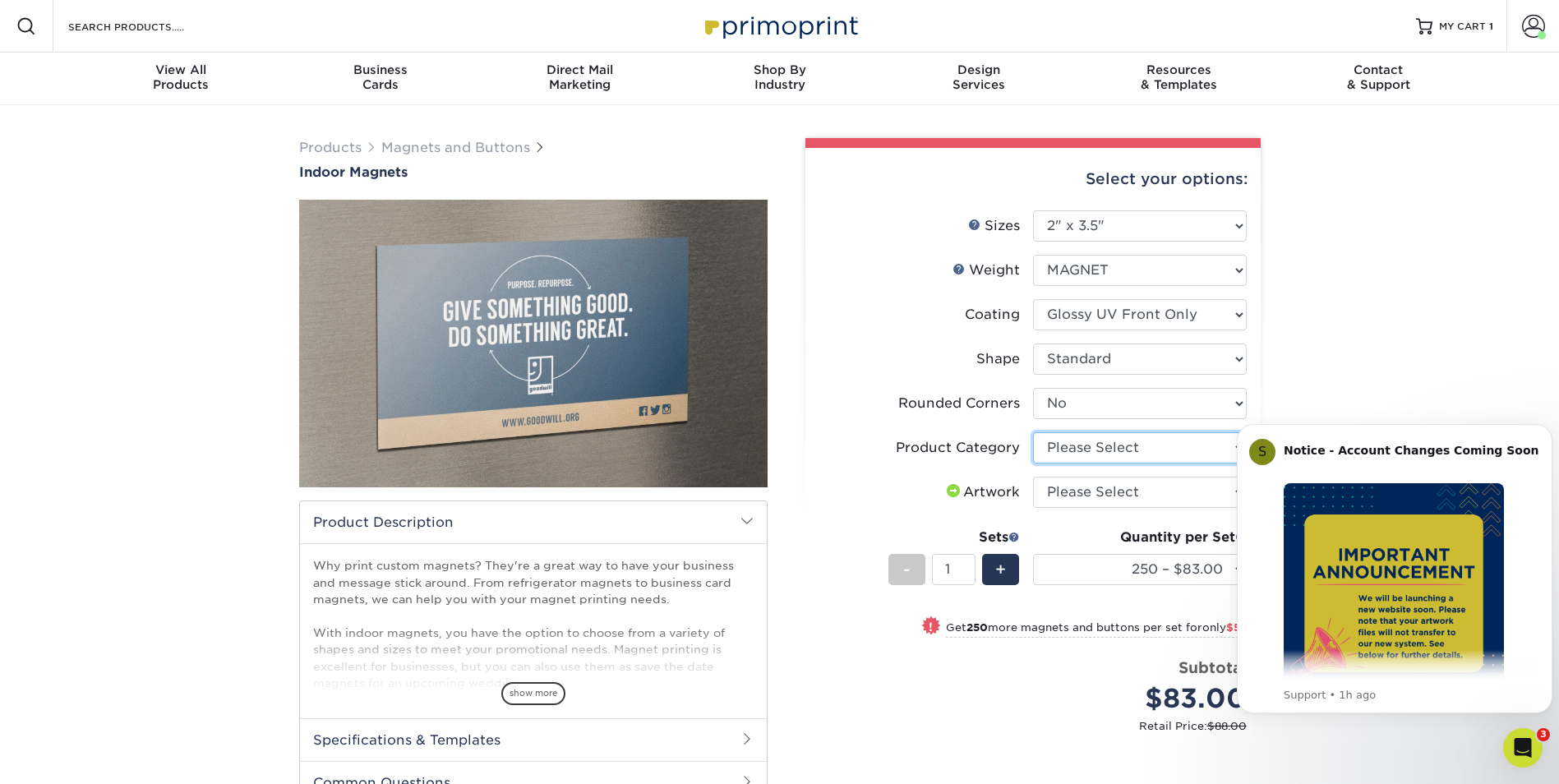
click at [1082, 449] on select "Please Select Standard Magnets" at bounding box center [1139, 447] width 214 height 31
select select "94f3b56e-8c08-41aa-8555-5876b16679e9"
click at [1033, 432] on select "Please Select Standard Magnets" at bounding box center [1139, 447] width 214 height 31
click at [1068, 493] on select "Please Select I will upload files I need a design - $50" at bounding box center [1139, 492] width 214 height 31
select select "upload"
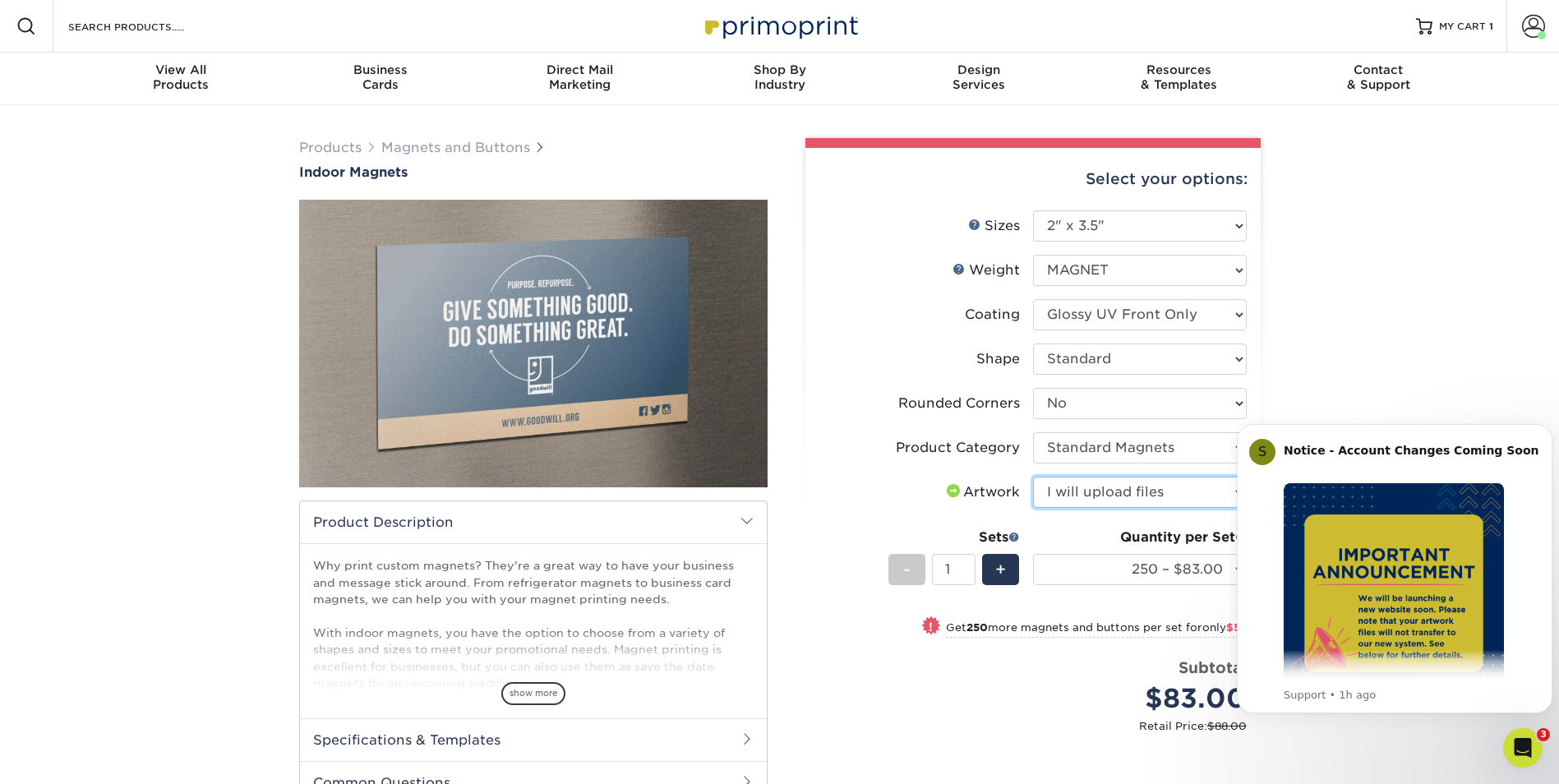
click at [1033, 477] on select "Please Select I will upload files I need a design - $50" at bounding box center [1139, 492] width 214 height 31
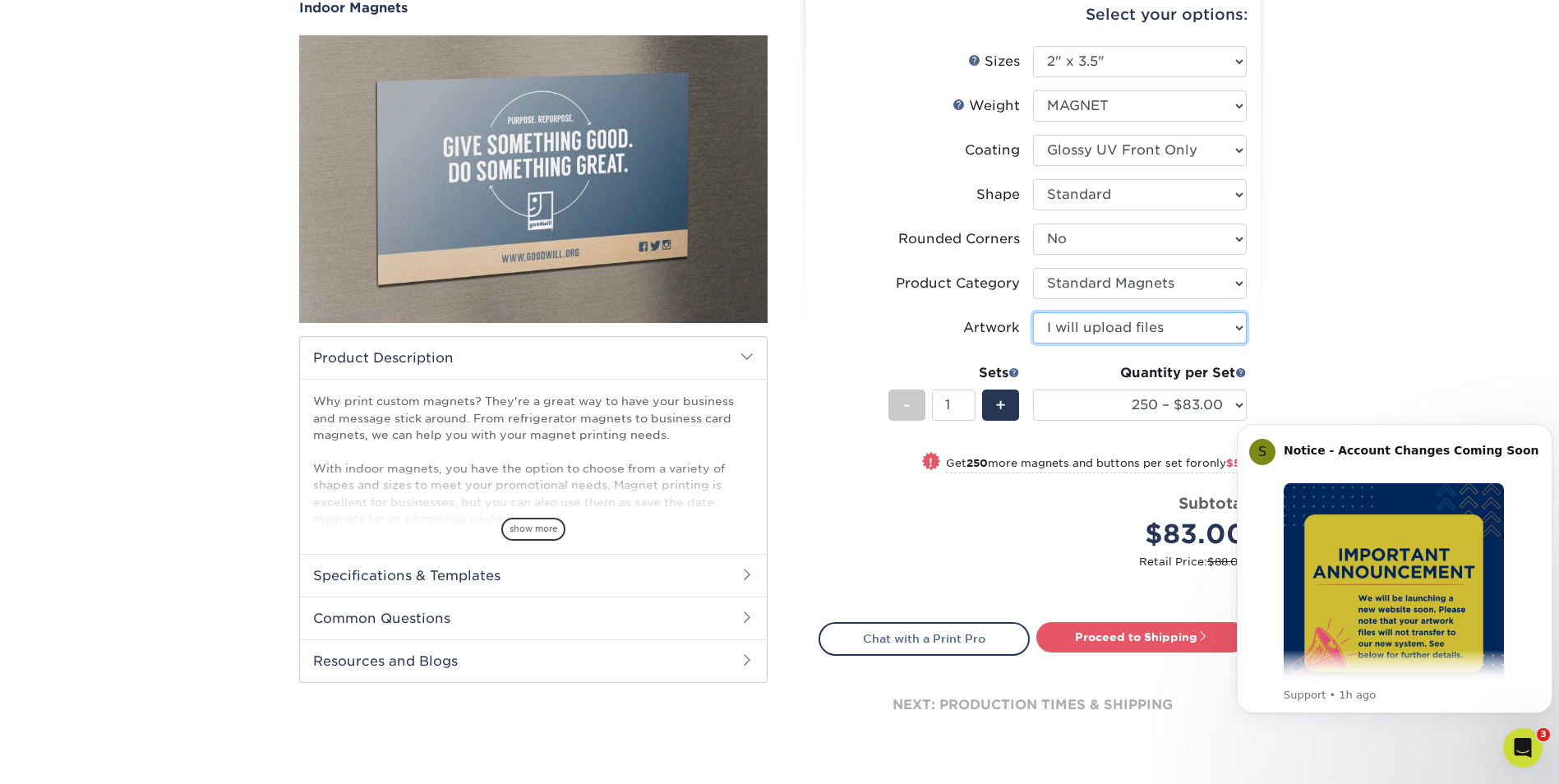
scroll to position [246, 0]
